Goal: Information Seeking & Learning: Find specific page/section

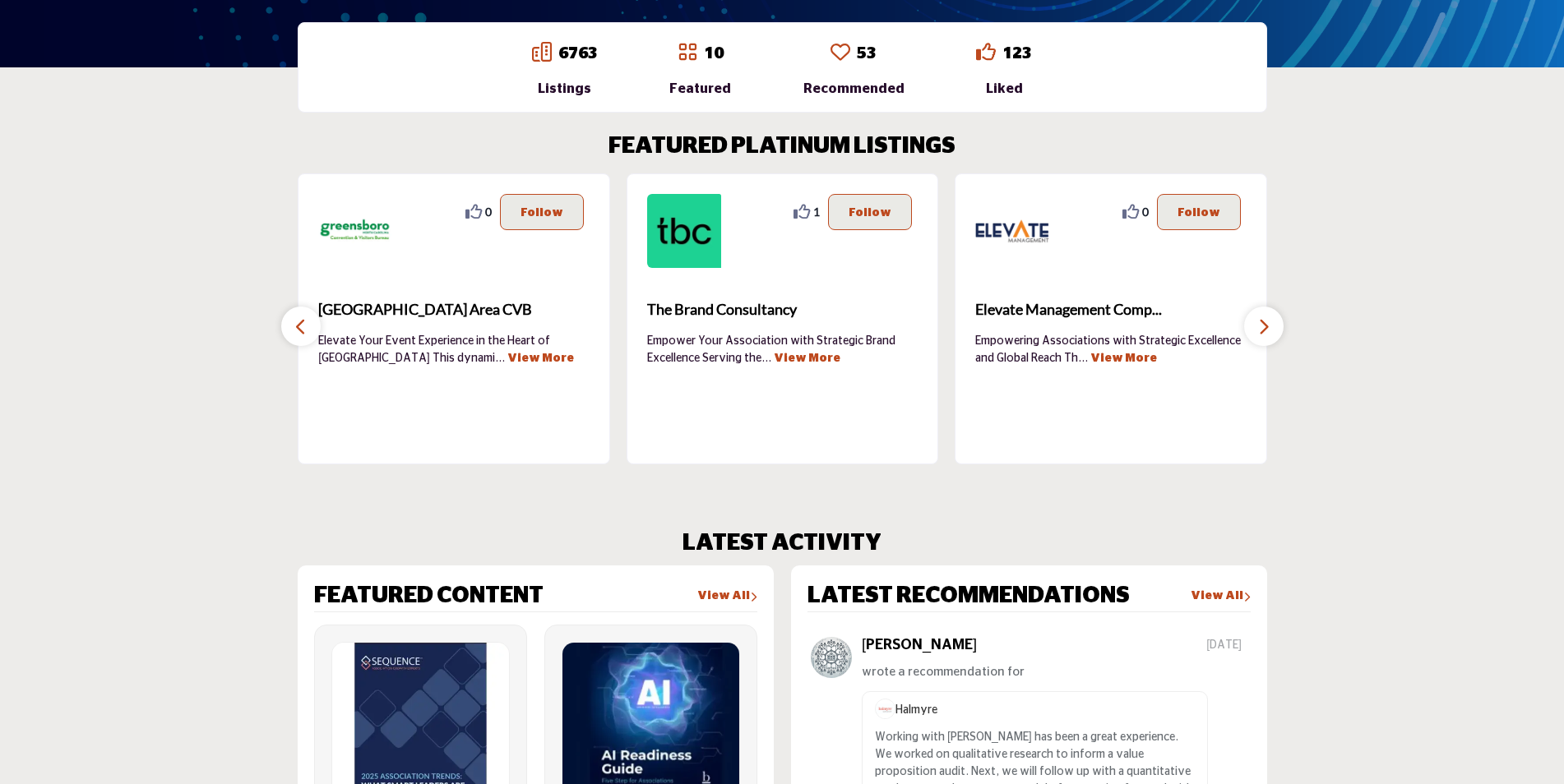
scroll to position [493, 0]
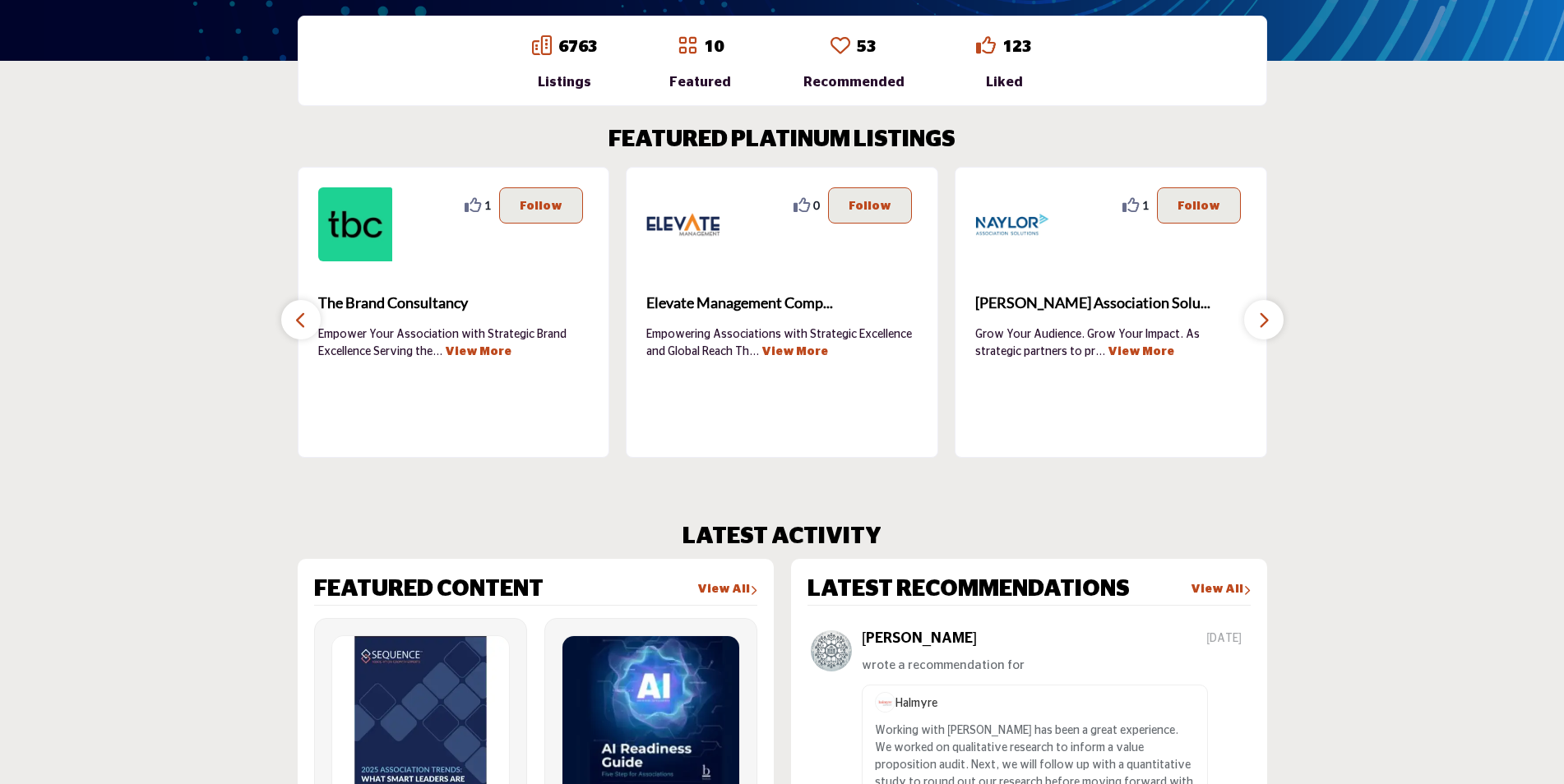
click at [1264, 322] on icon "button" at bounding box center [1264, 320] width 13 height 21
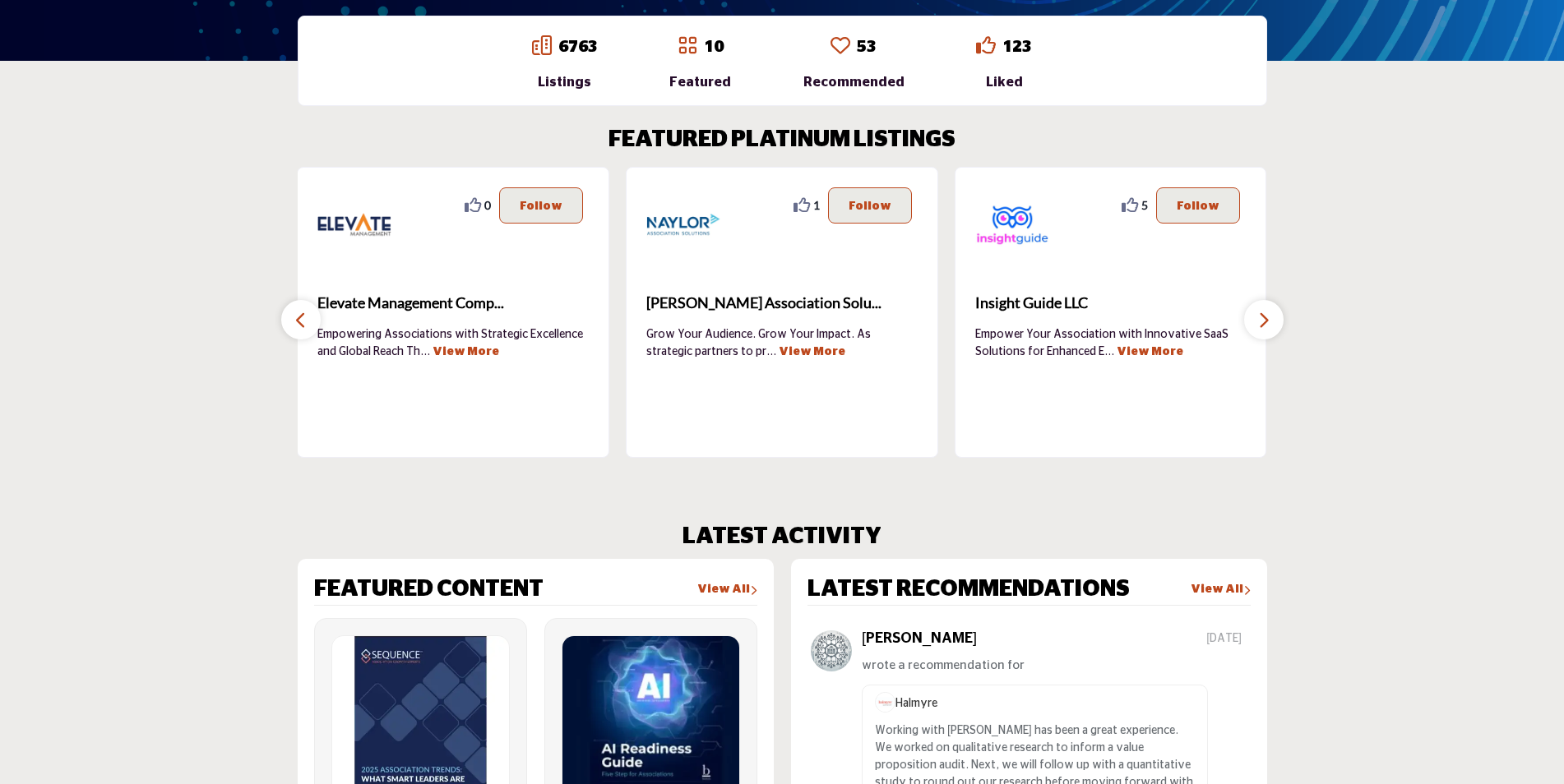
click at [1264, 322] on icon "button" at bounding box center [1264, 320] width 13 height 21
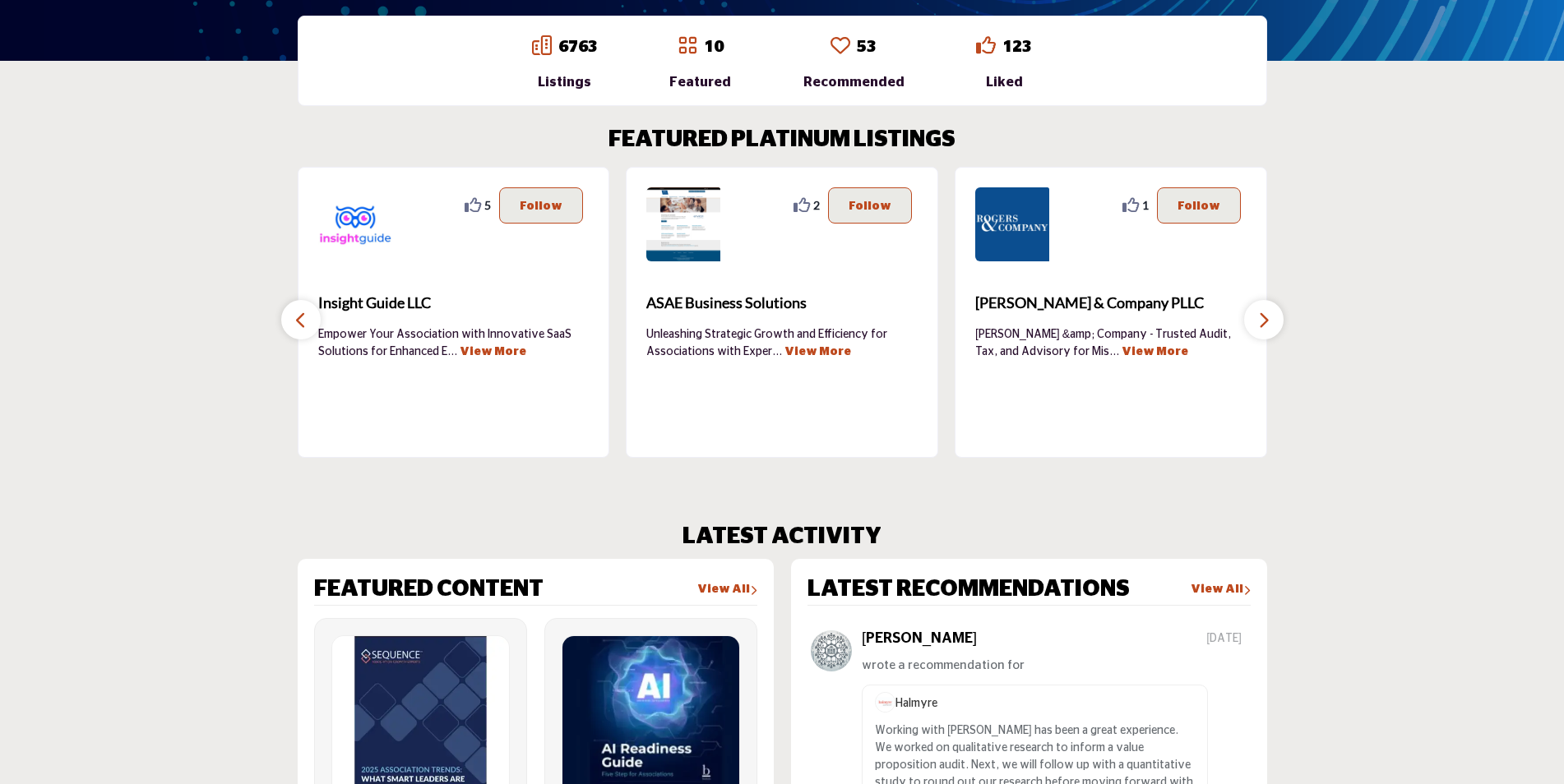
click at [1264, 322] on icon "button" at bounding box center [1264, 320] width 13 height 21
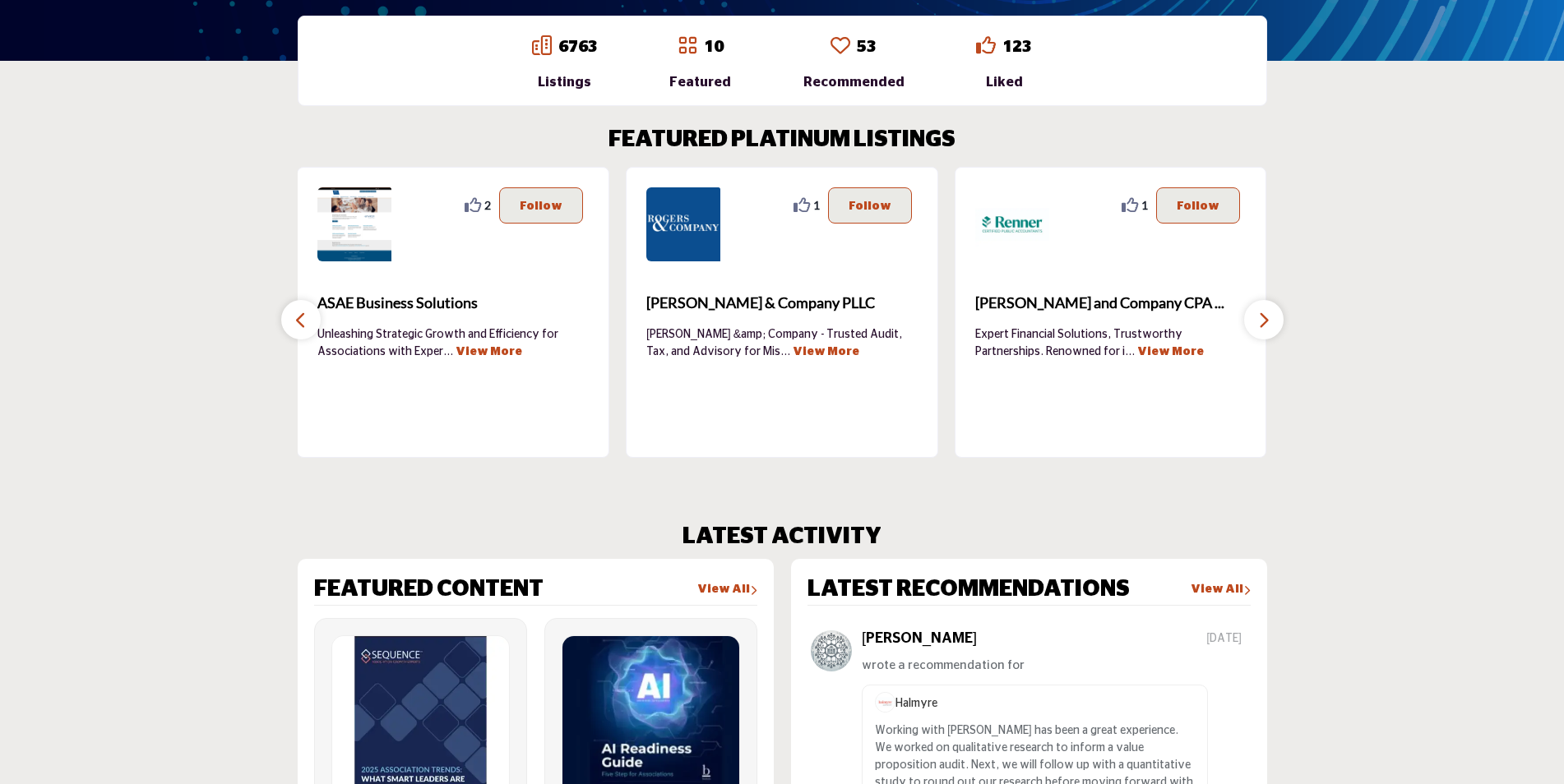
click at [1264, 322] on icon "button" at bounding box center [1264, 320] width 13 height 21
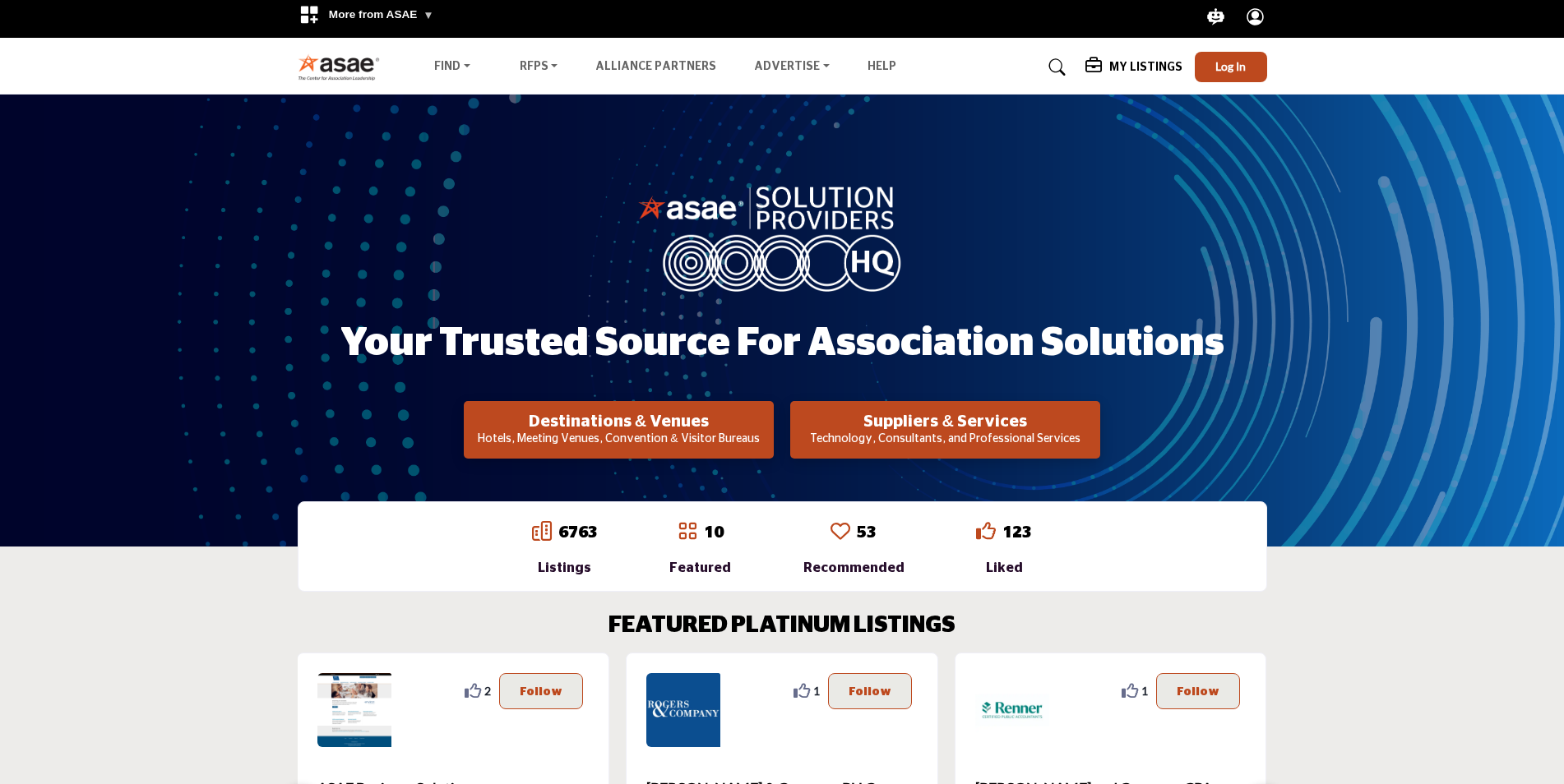
scroll to position [0, 0]
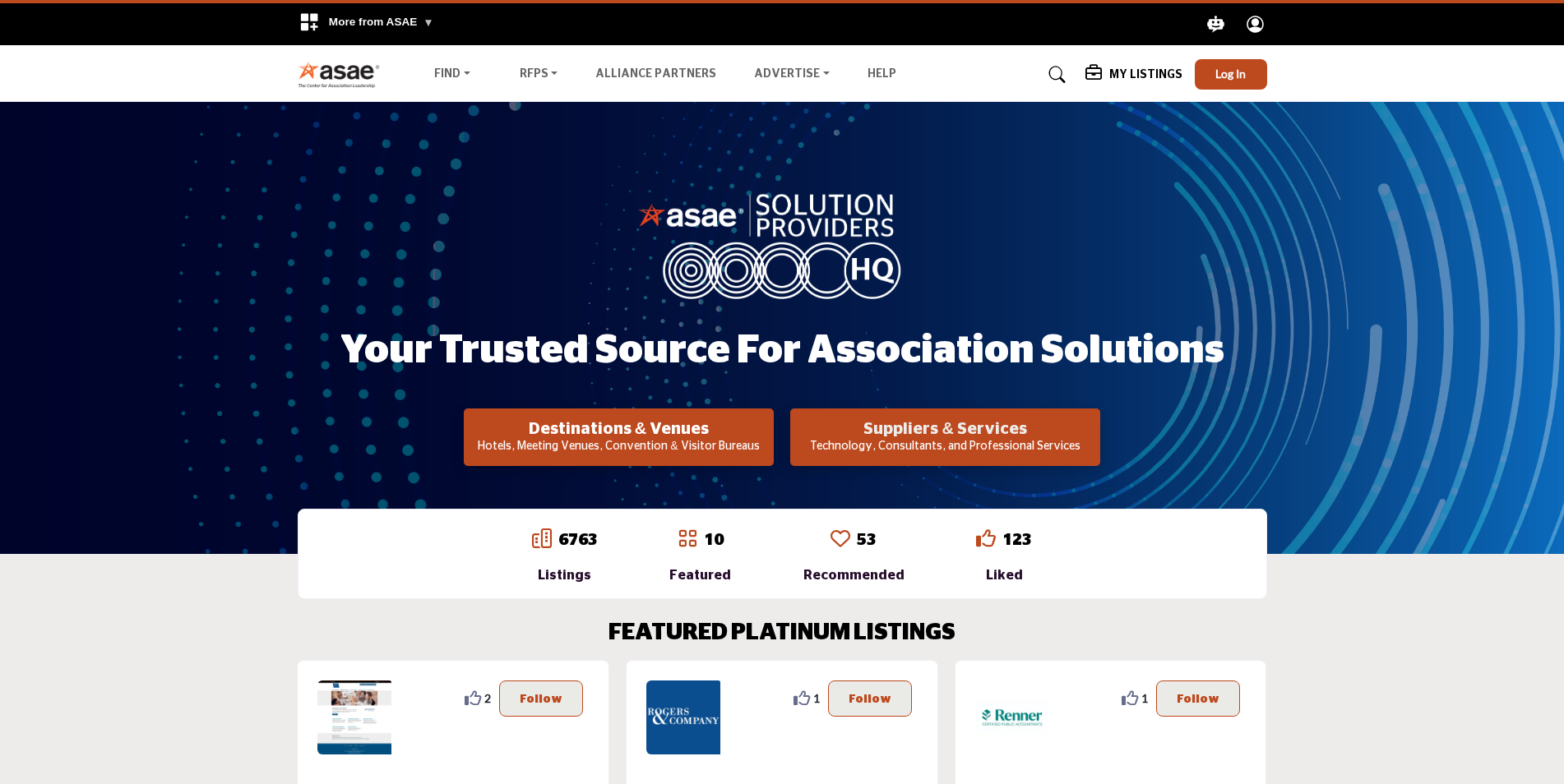
click at [769, 421] on h2 "Suppliers & Services" at bounding box center [619, 430] width 300 height 20
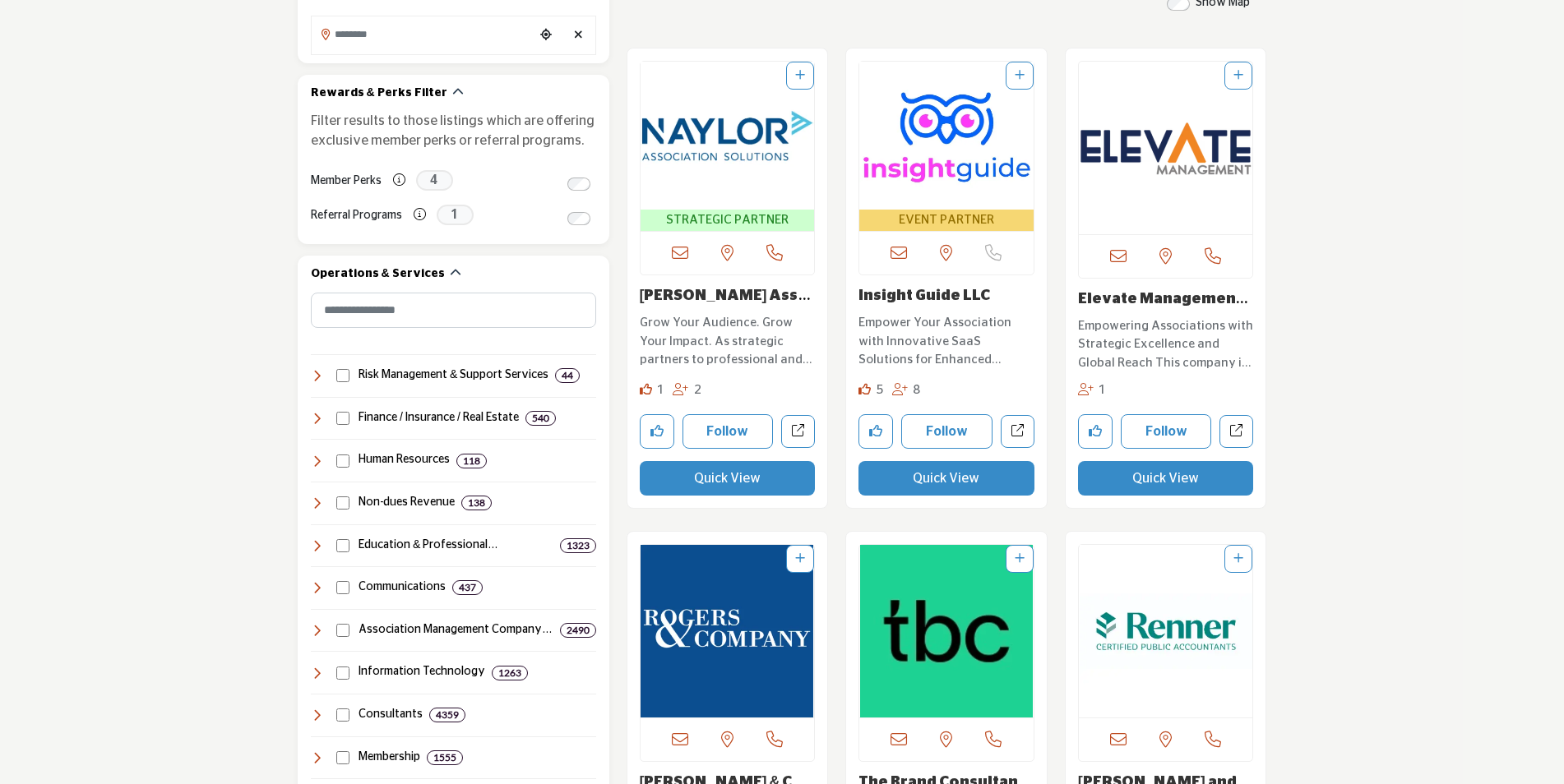
scroll to position [575, 0]
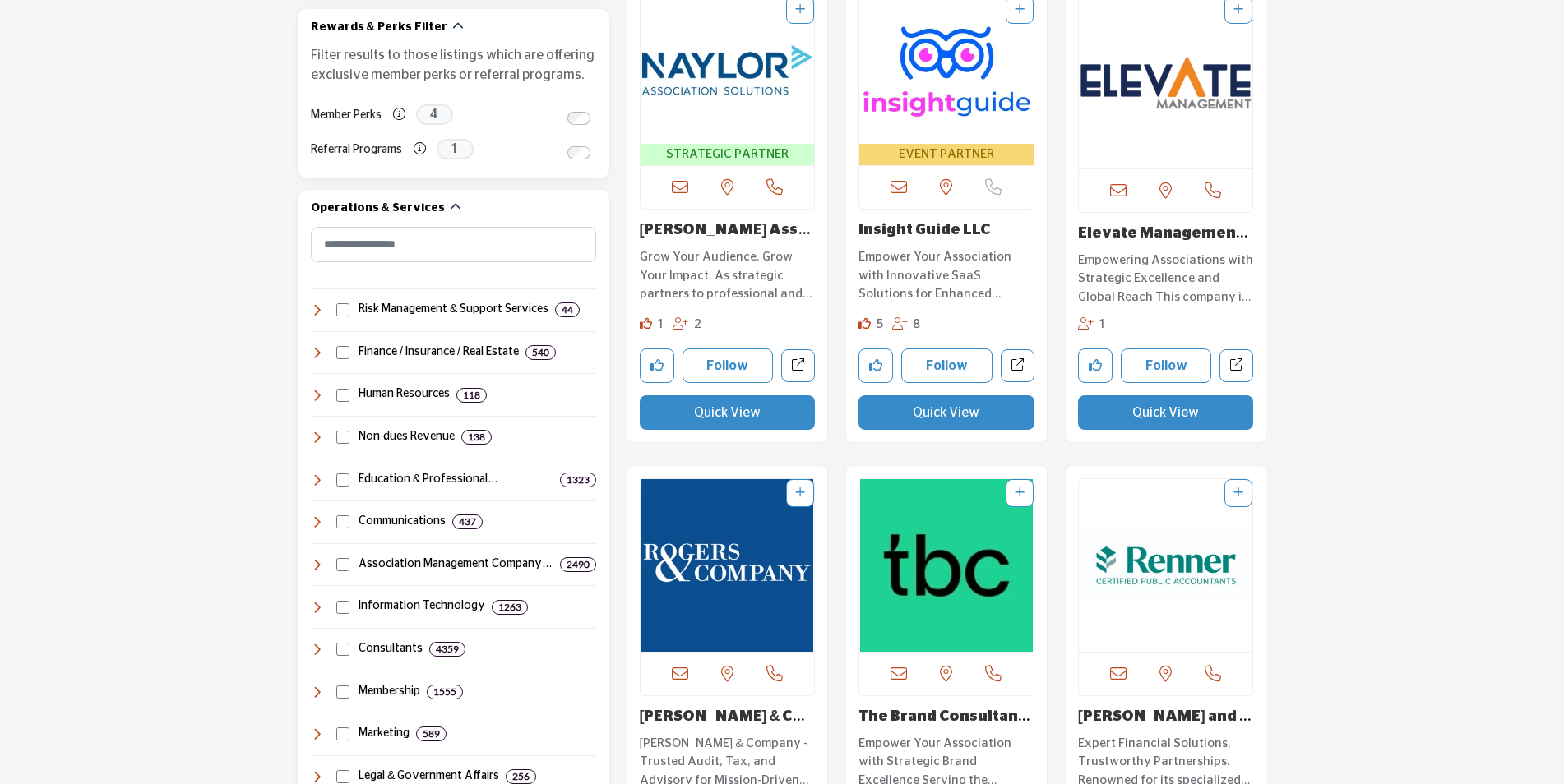
click at [318, 357] on icon at bounding box center [317, 353] width 13 height 13
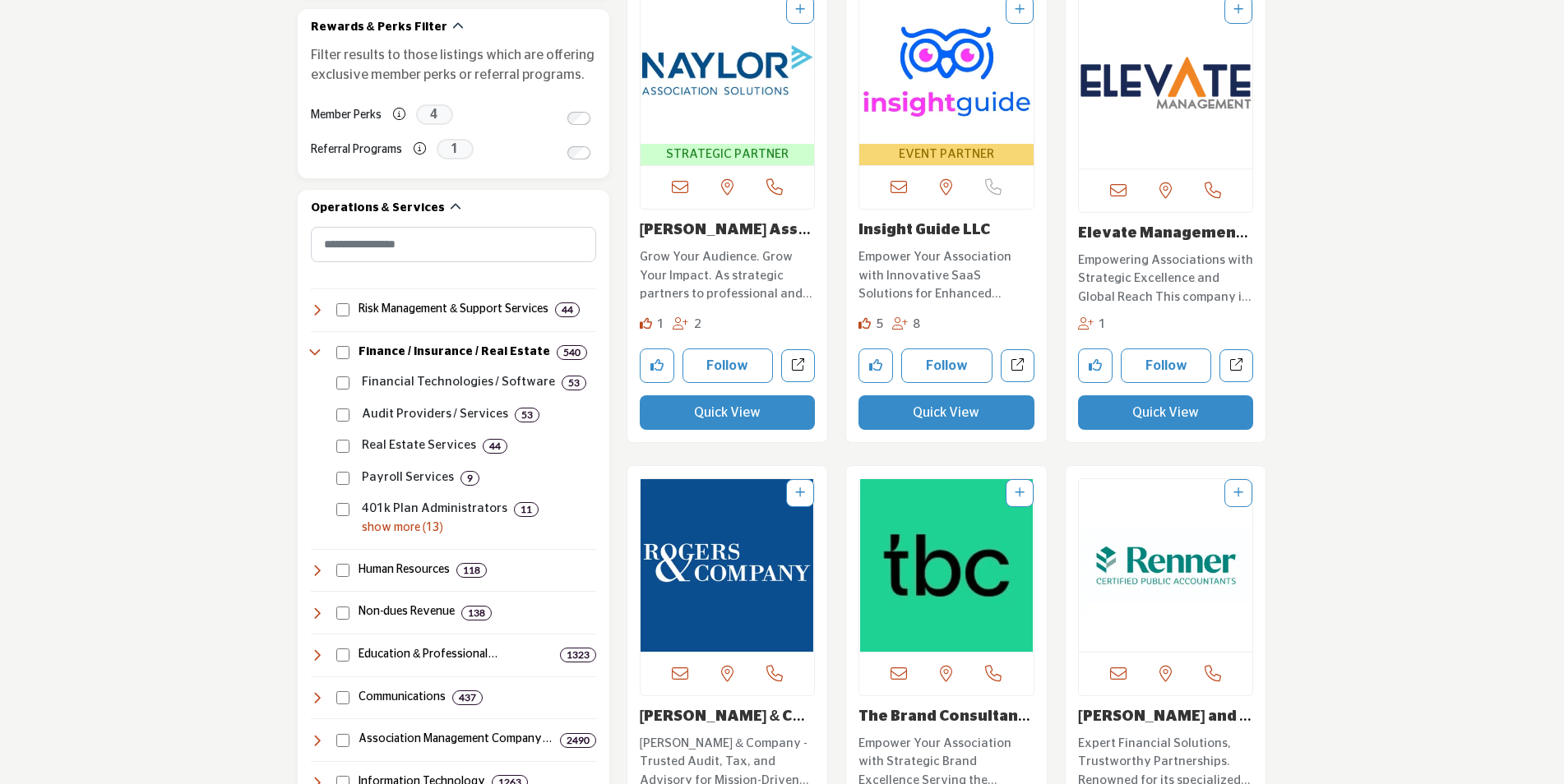
click at [371, 529] on p "show more (13)" at bounding box center [479, 528] width 235 height 18
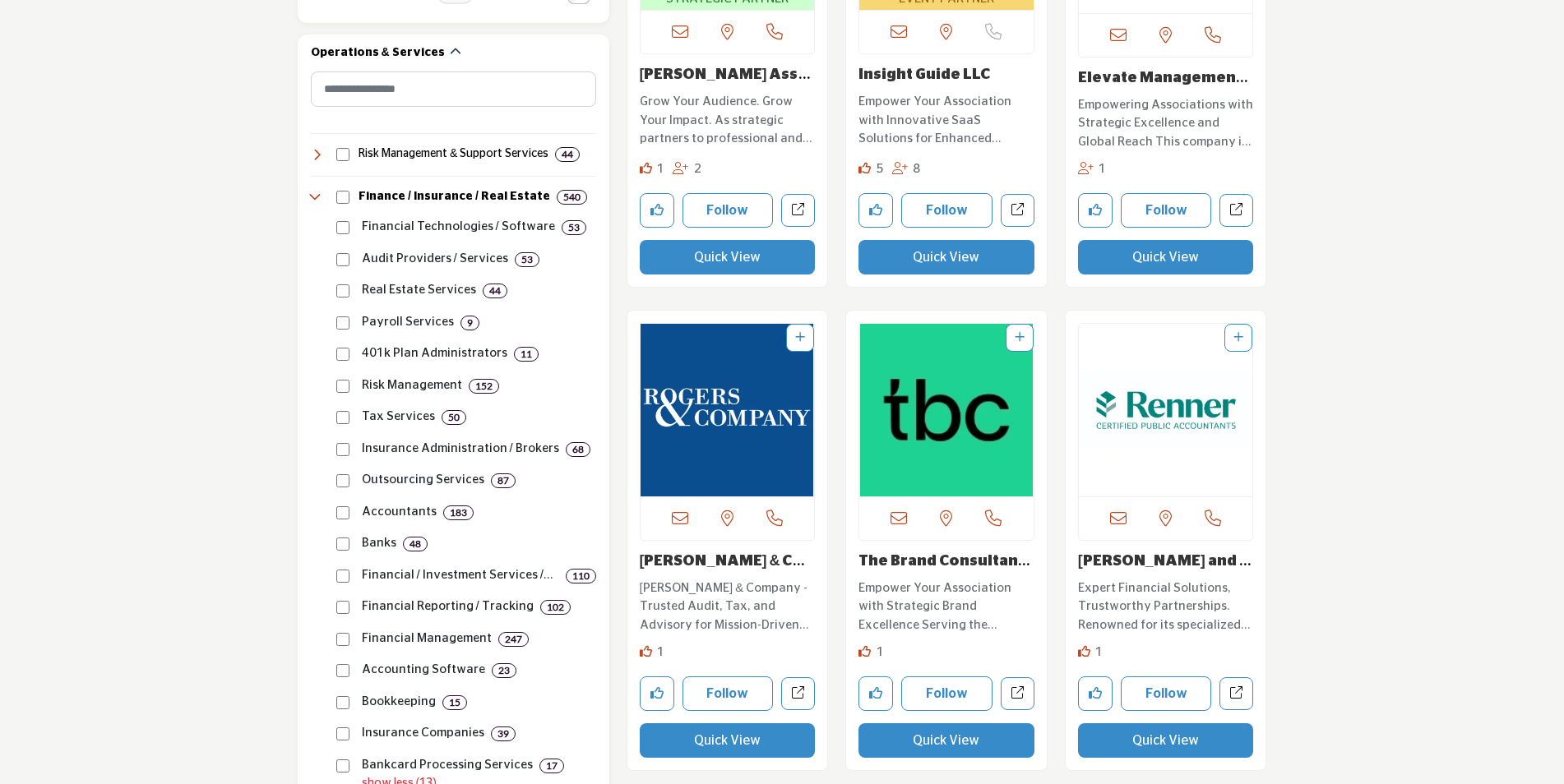
scroll to position [740, 0]
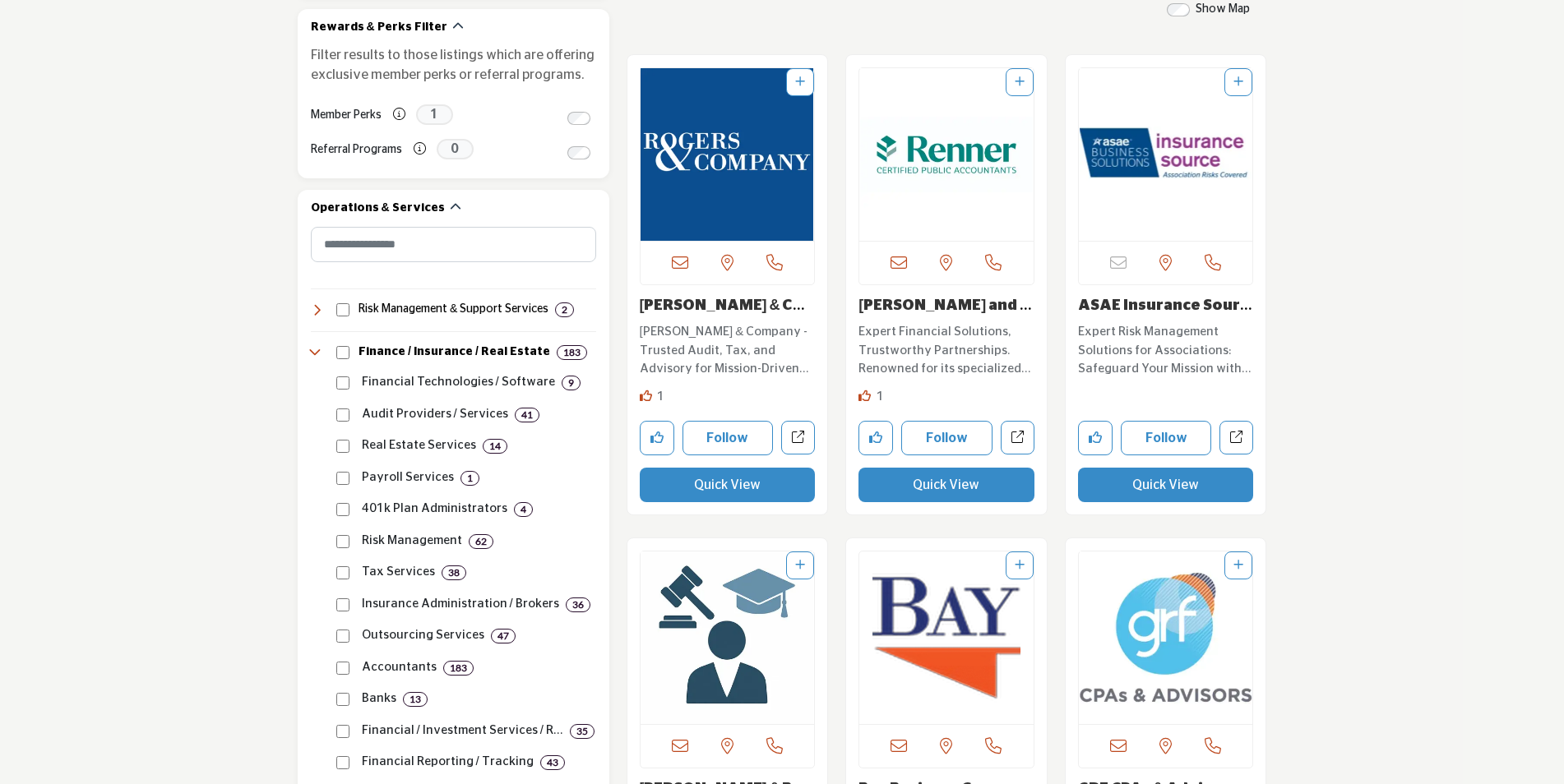
scroll to position [82, 0]
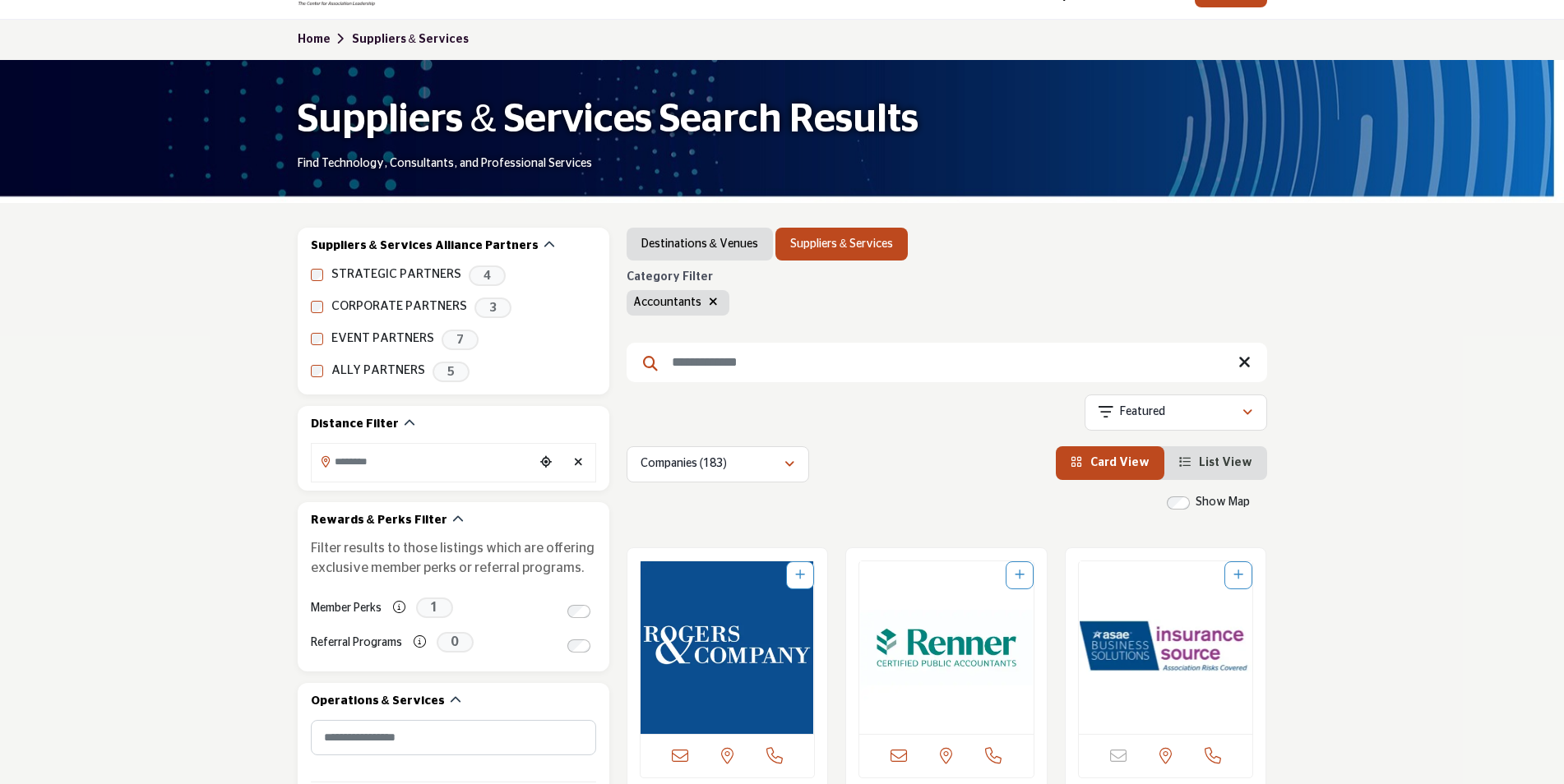
click at [704, 366] on input "Search Keyword" at bounding box center [947, 362] width 641 height 39
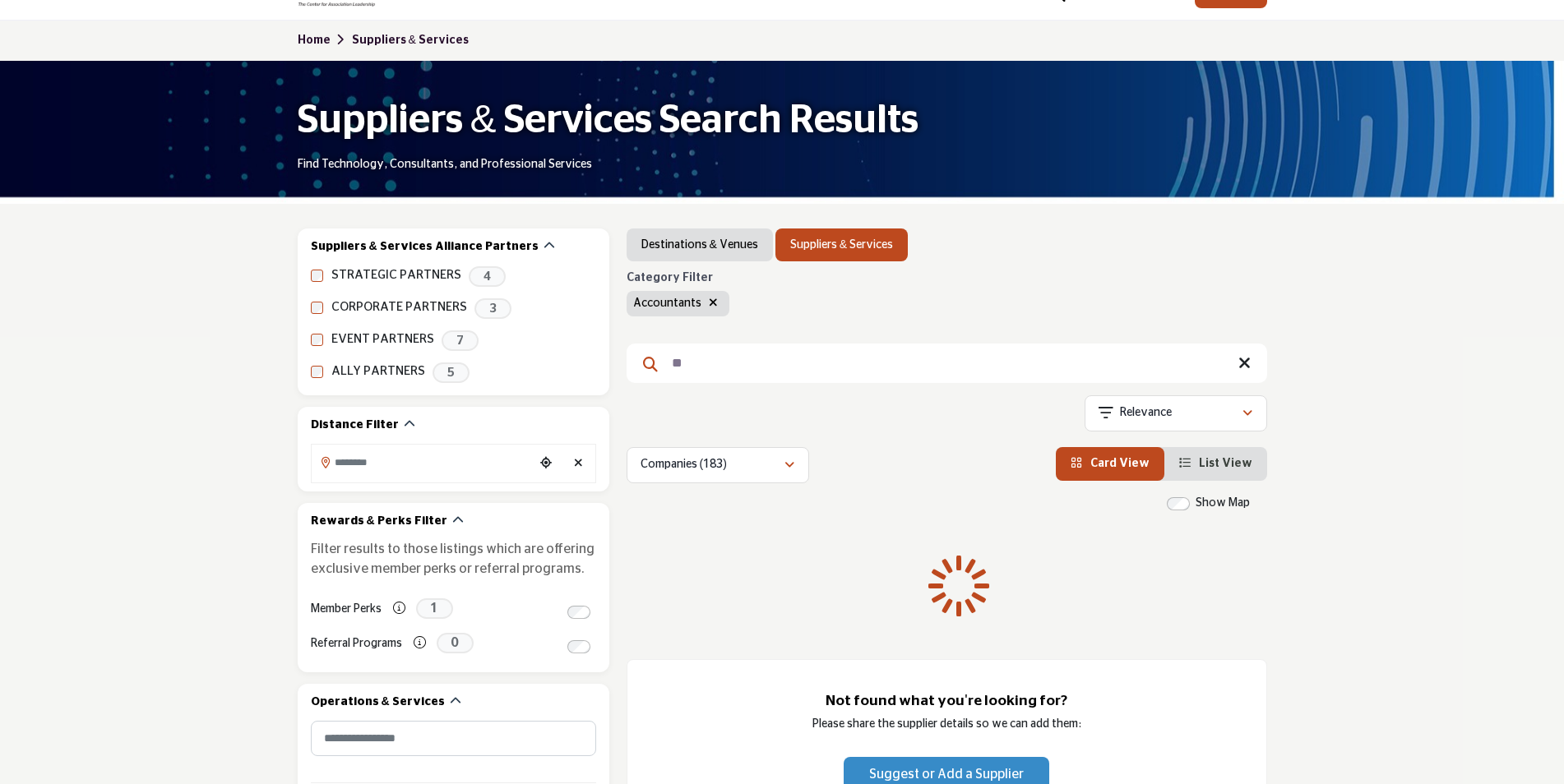
type input "*"
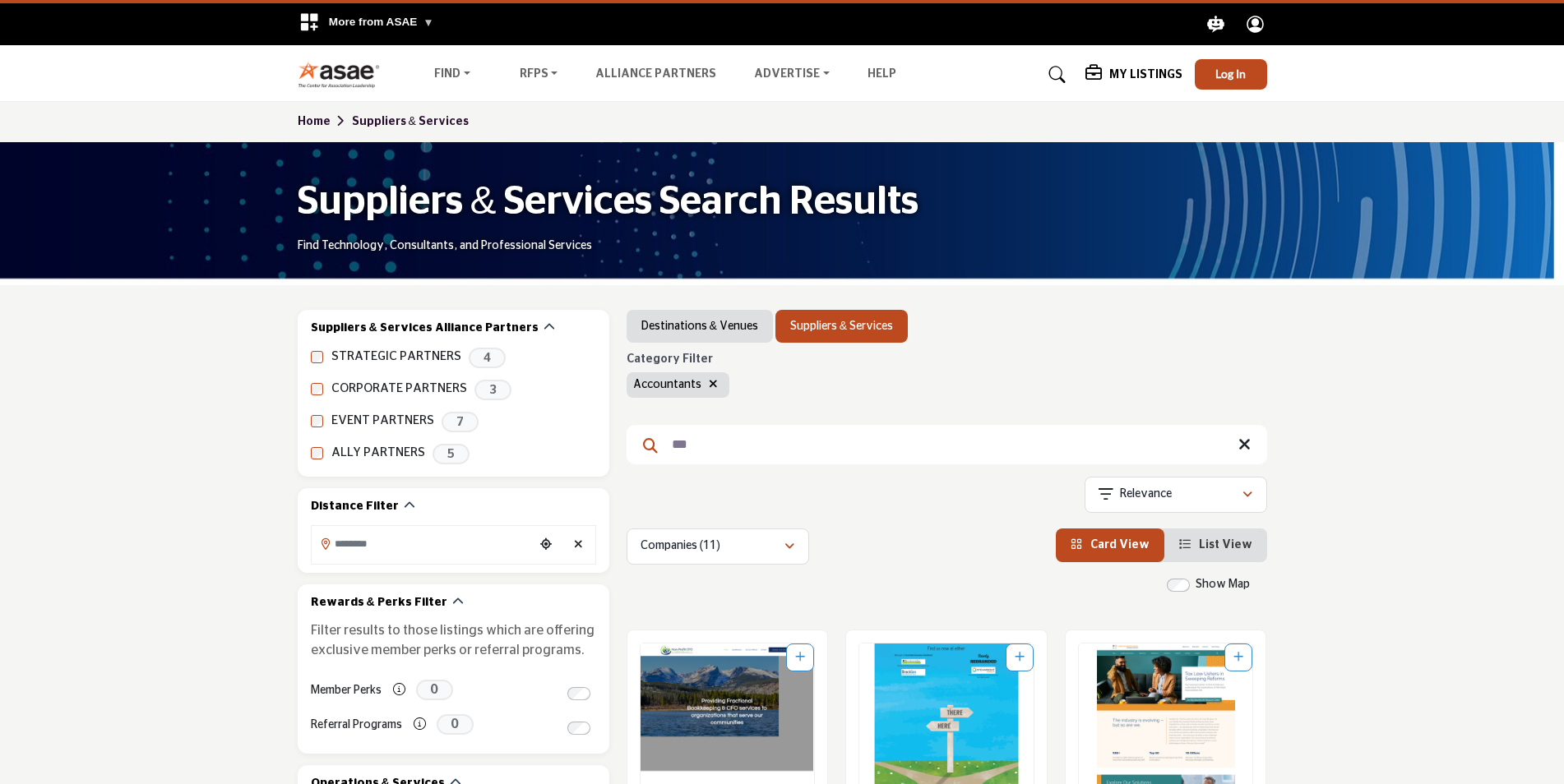
type input "***"
click at [663, 80] on link "Alliance Partners" at bounding box center [656, 74] width 121 height 12
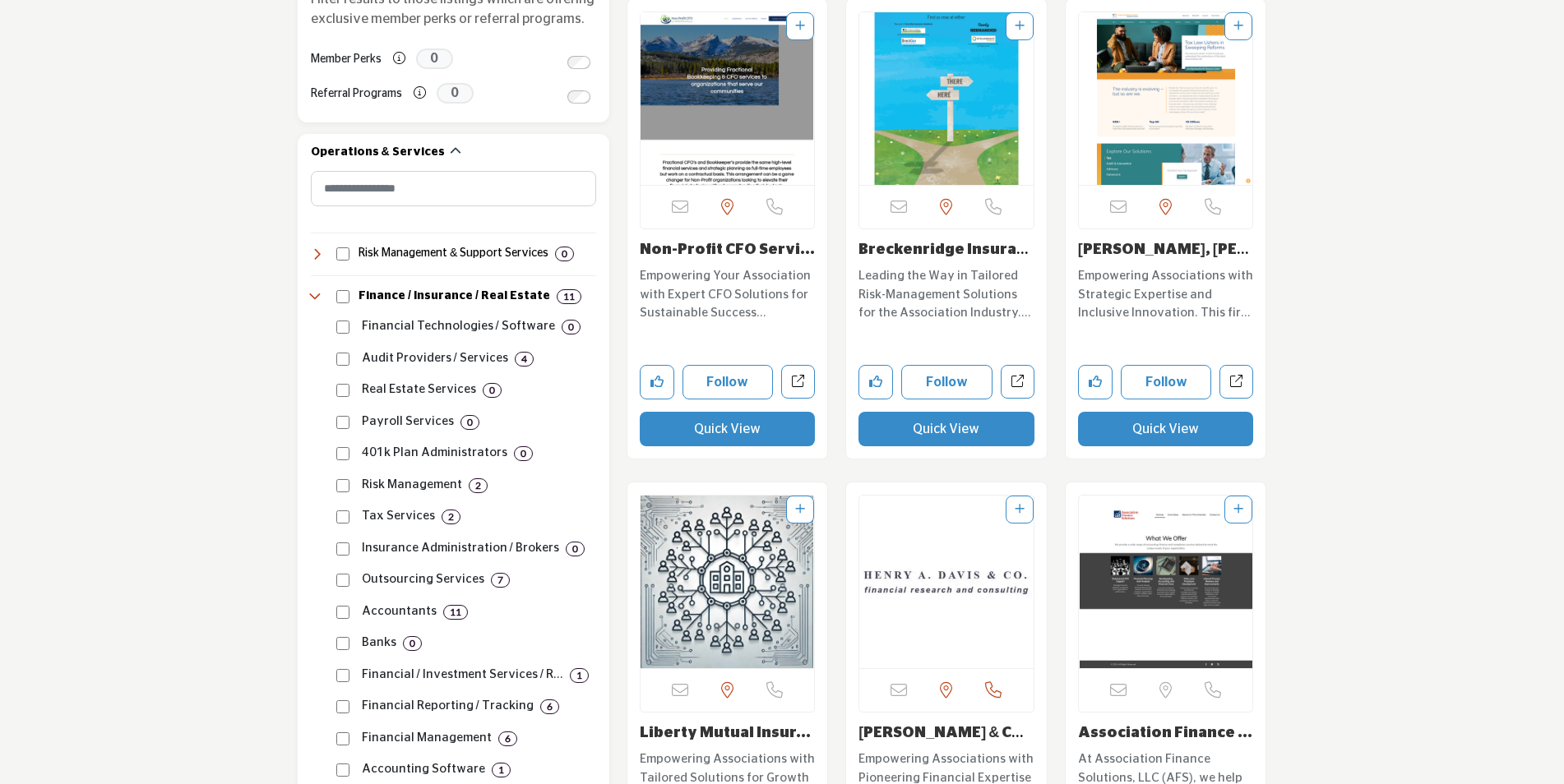
scroll to position [658, 0]
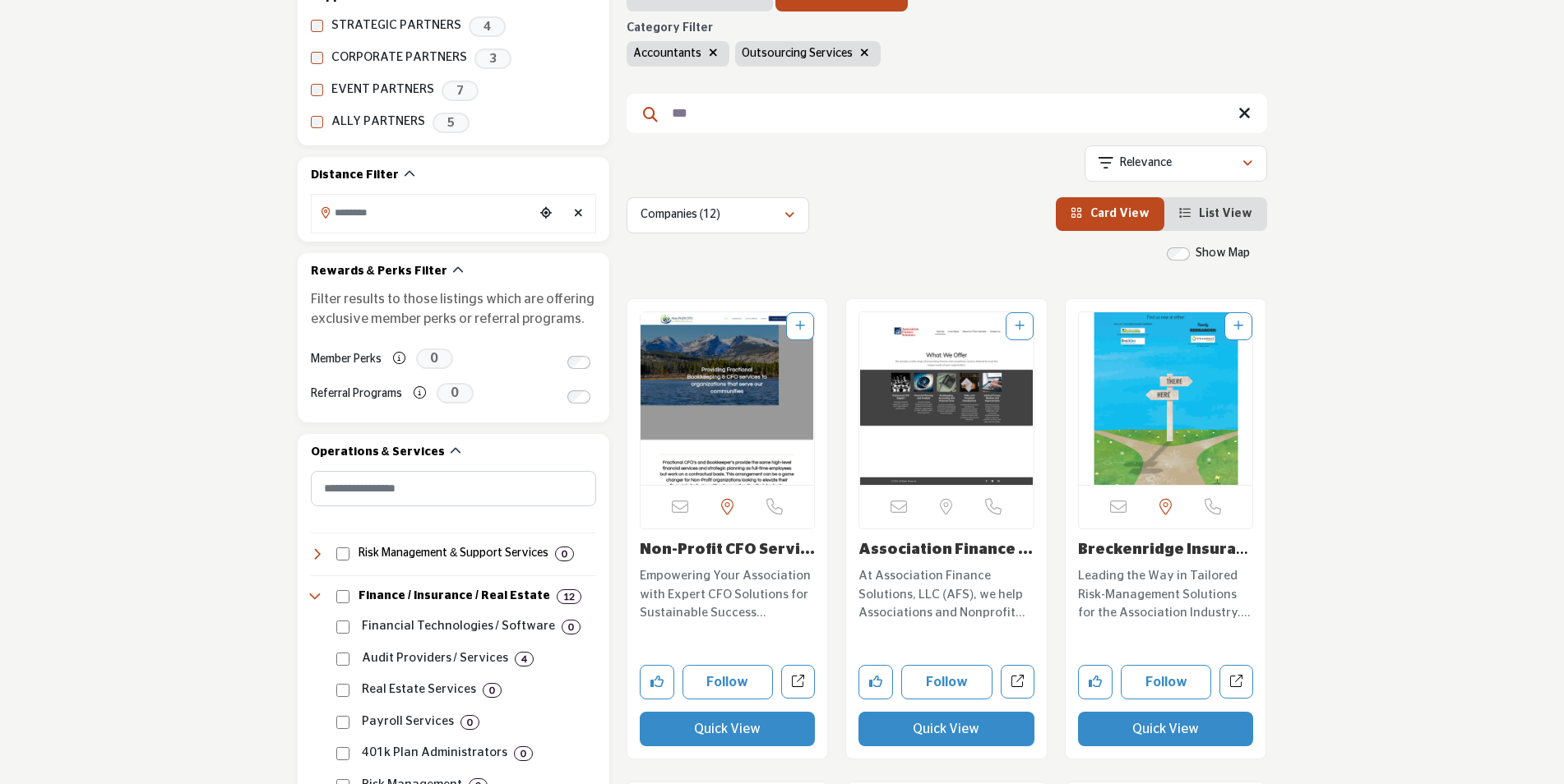
scroll to position [329, 0]
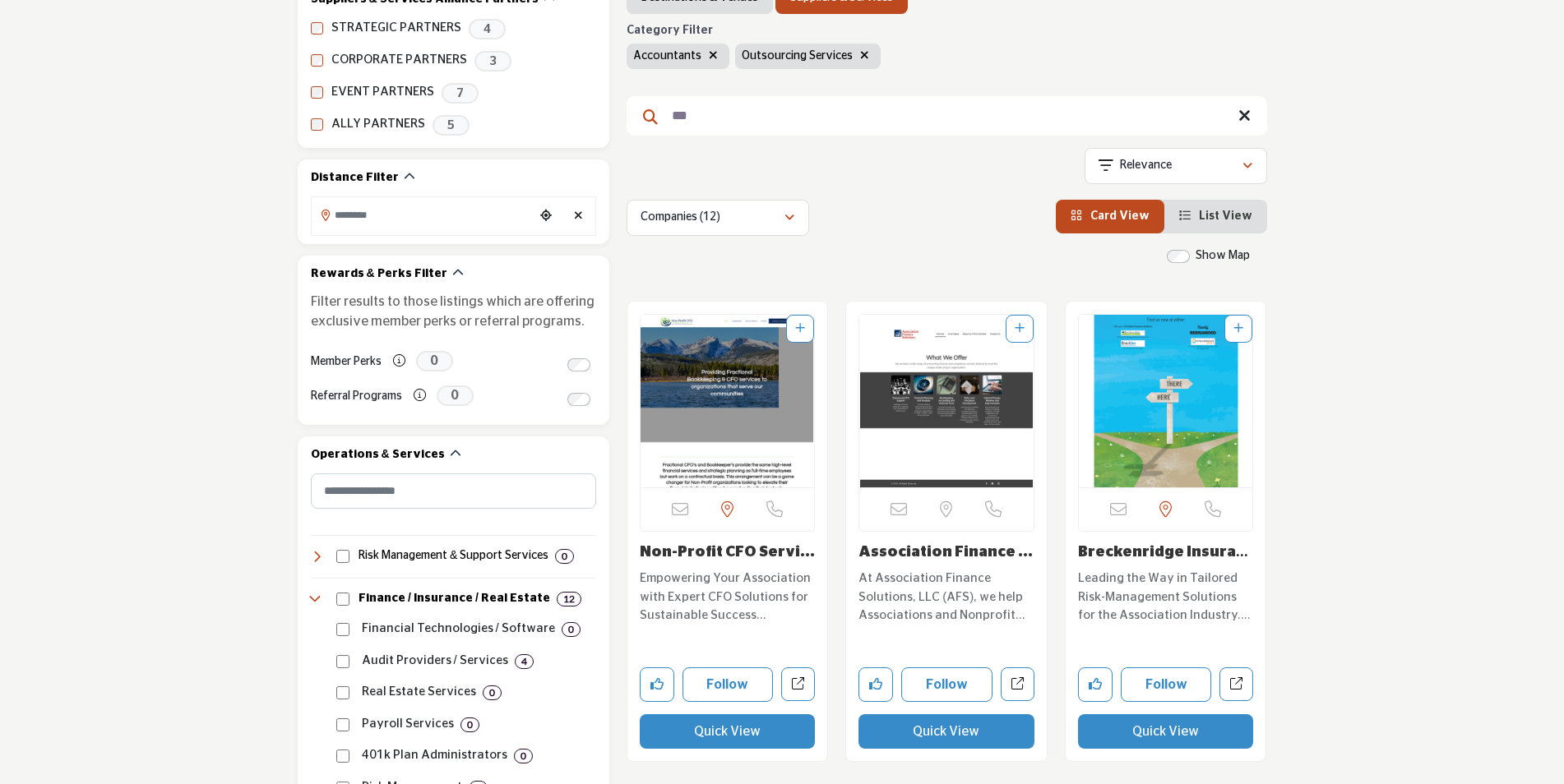
click at [949, 379] on img "Open Listing in new tab" at bounding box center [947, 401] width 174 height 173
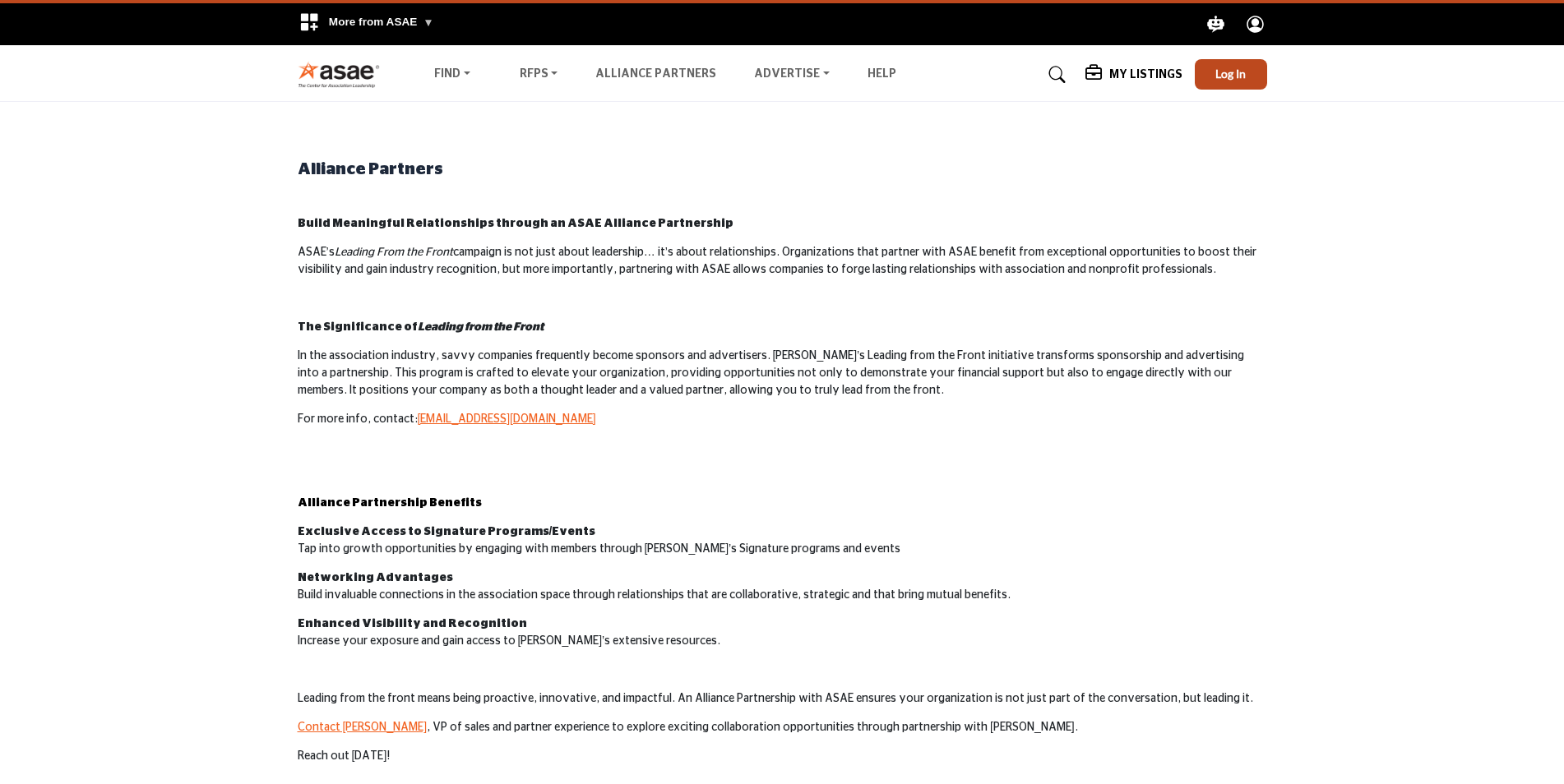
click at [333, 76] on img at bounding box center [343, 75] width 91 height 27
